Goal: Task Accomplishment & Management: Use online tool/utility

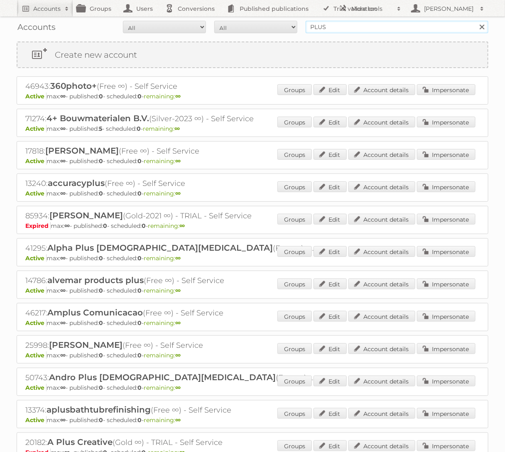
click at [373, 27] on input "PLUS" at bounding box center [397, 27] width 183 height 12
type input "Action PIA"
click at [475, 21] on input "Search" at bounding box center [481, 27] width 12 height 12
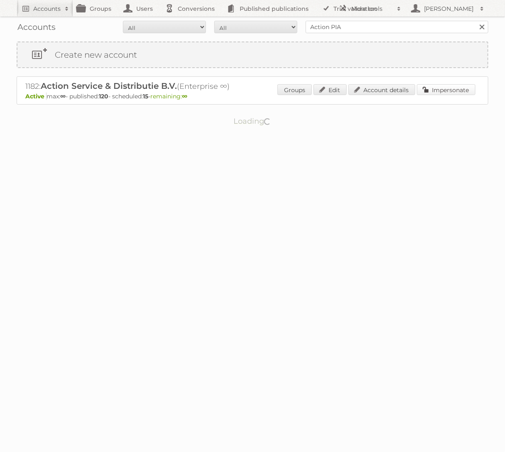
click at [430, 91] on link "Impersonate" at bounding box center [446, 89] width 59 height 11
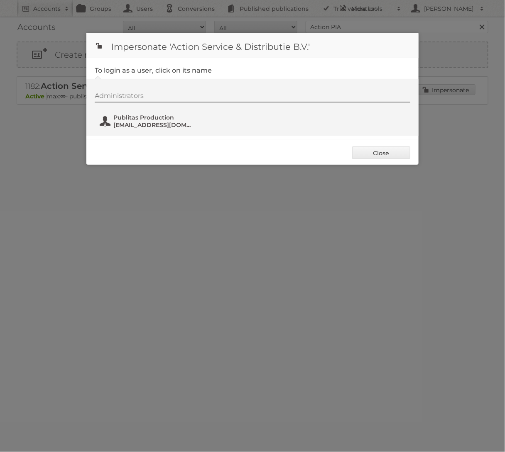
click at [172, 118] on span "Publitas Production" at bounding box center [153, 117] width 81 height 7
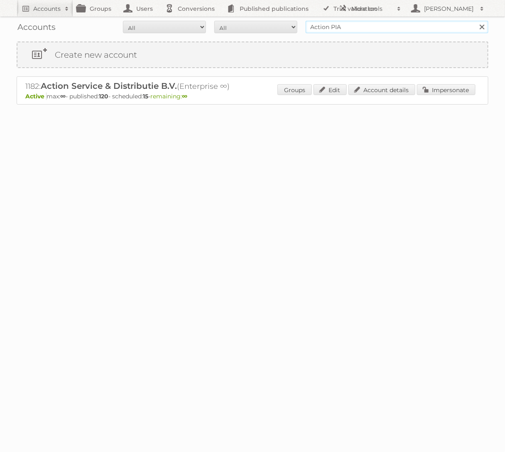
click at [326, 22] on input "Action PIA" at bounding box center [397, 27] width 183 height 12
type input "GAMMA"
click at [475, 21] on input "Search" at bounding box center [481, 27] width 12 height 12
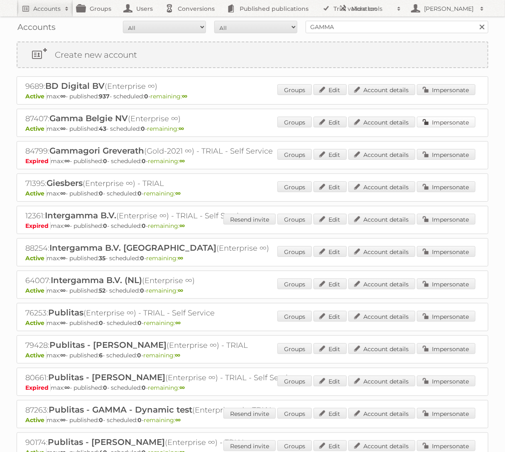
click at [430, 117] on link "Impersonate" at bounding box center [446, 122] width 59 height 11
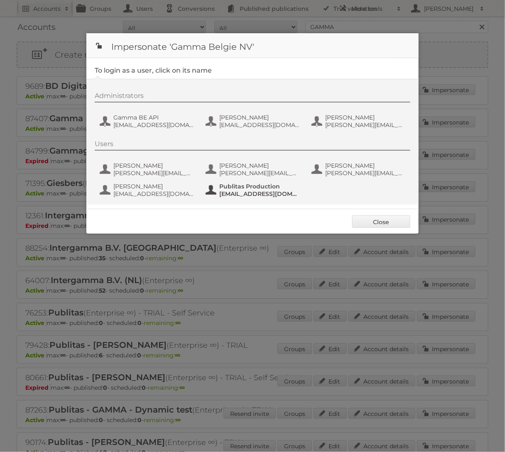
click at [257, 189] on span "Publitas Production" at bounding box center [259, 186] width 81 height 7
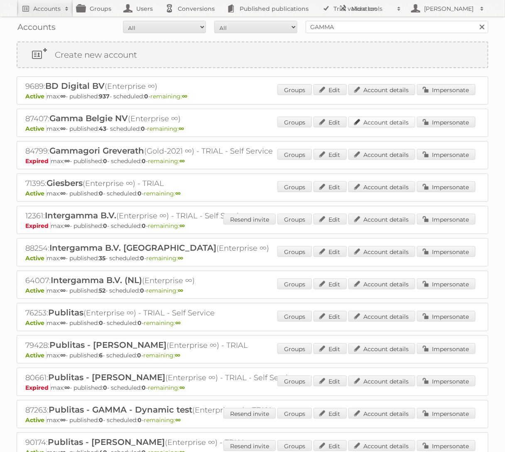
click at [398, 125] on link "Account details" at bounding box center [381, 122] width 67 height 11
click at [358, 28] on input "GAMMA" at bounding box center [397, 27] width 183 height 12
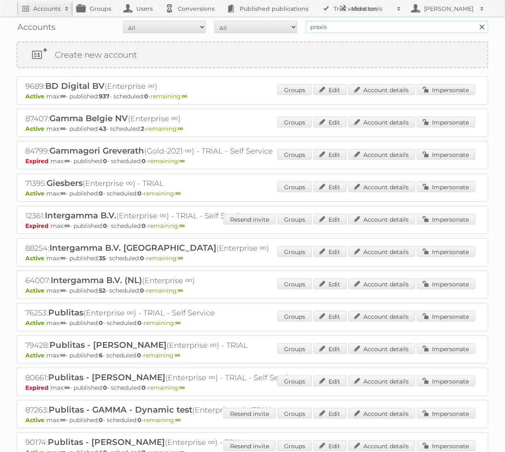
type input "praxis"
click at [475, 21] on input "Search" at bounding box center [481, 27] width 12 height 12
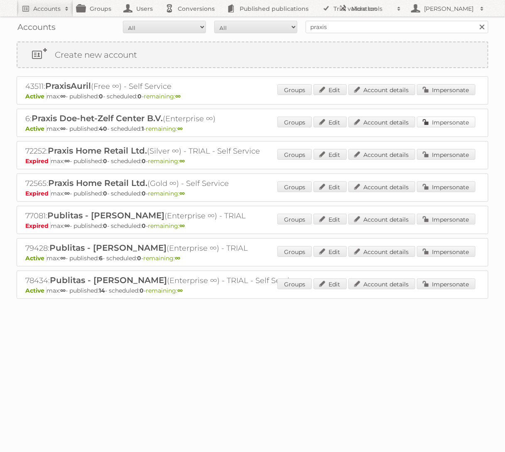
click at [441, 121] on link "Impersonate" at bounding box center [446, 122] width 59 height 11
click at [0, 0] on div at bounding box center [0, 0] width 0 height 0
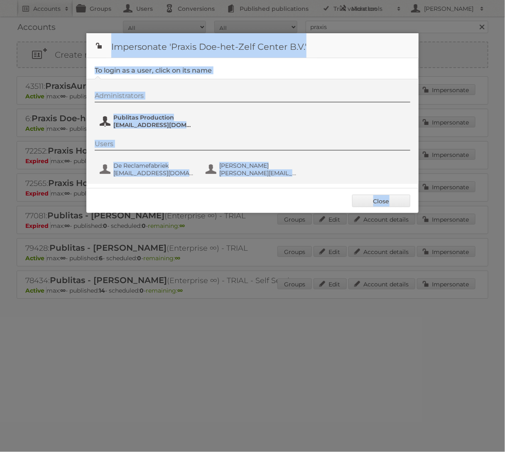
click at [149, 121] on span "fs+praxis@publitas.com" at bounding box center [153, 124] width 81 height 7
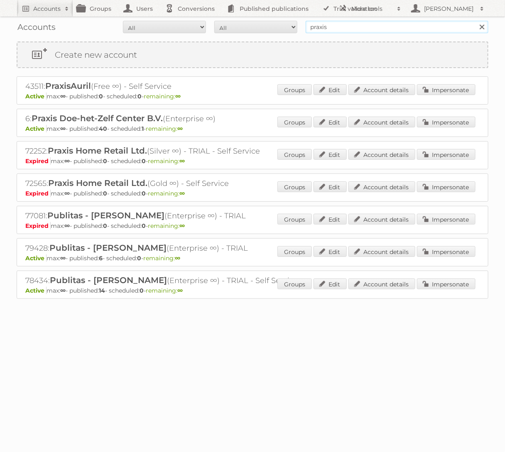
click at [394, 25] on input "praxis" at bounding box center [397, 27] width 183 height 12
type input "HEMA BV"
click at [475, 21] on input "Search" at bounding box center [481, 27] width 12 height 12
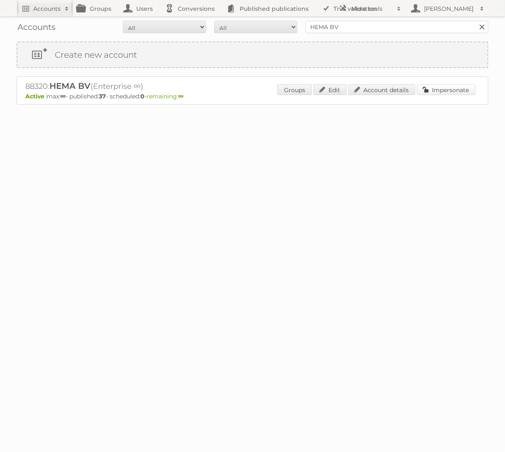
click at [437, 90] on link "Impersonate" at bounding box center [446, 89] width 59 height 11
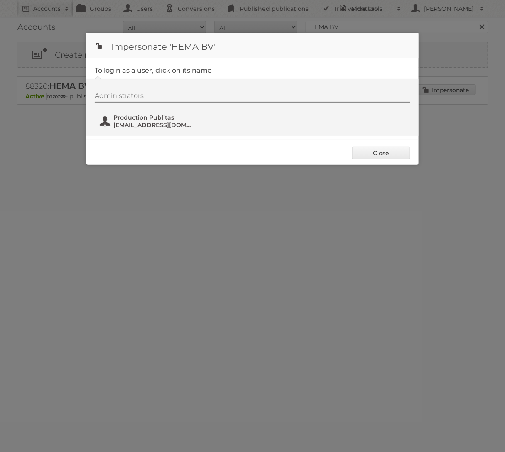
click at [167, 122] on span "[EMAIL_ADDRESS][DOMAIN_NAME]" at bounding box center [153, 124] width 81 height 7
